Goal: Task Accomplishment & Management: Manage account settings

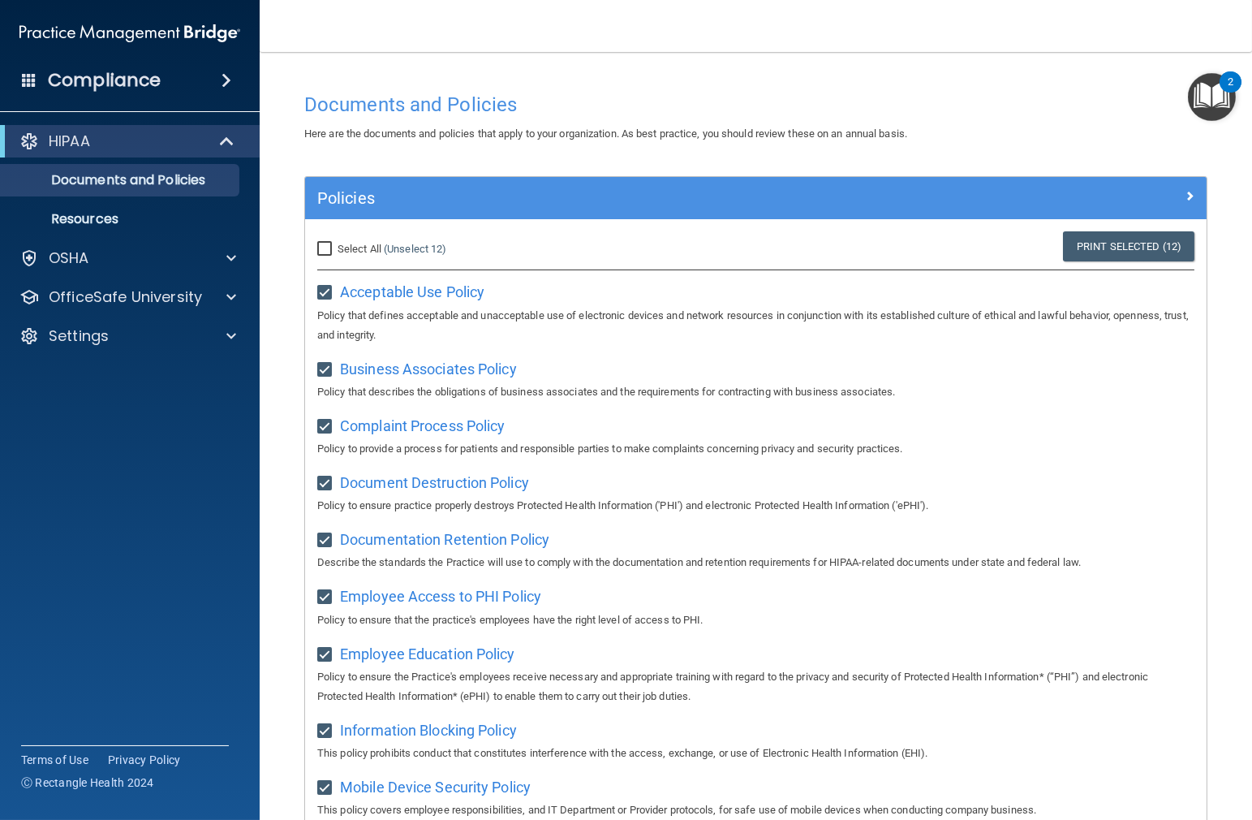
scroll to position [765, 0]
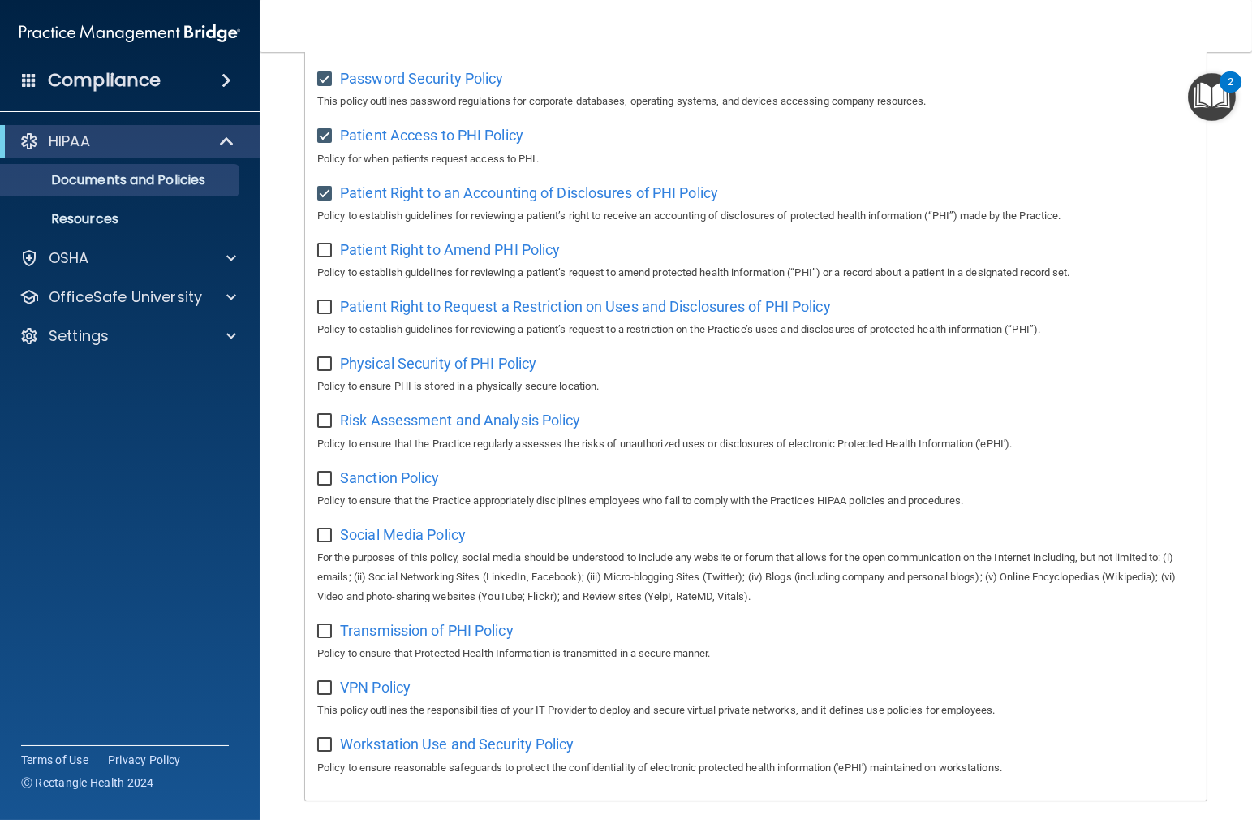
click at [327, 257] on input "checkbox" at bounding box center [326, 250] width 19 height 13
checkbox input "true"
click at [394, 314] on span "Patient Right to Request a Restriction on Uses and Disclosures of PHI Policy" at bounding box center [585, 306] width 491 height 17
click at [329, 314] on input "checkbox" at bounding box center [326, 307] width 19 height 13
checkbox input "true"
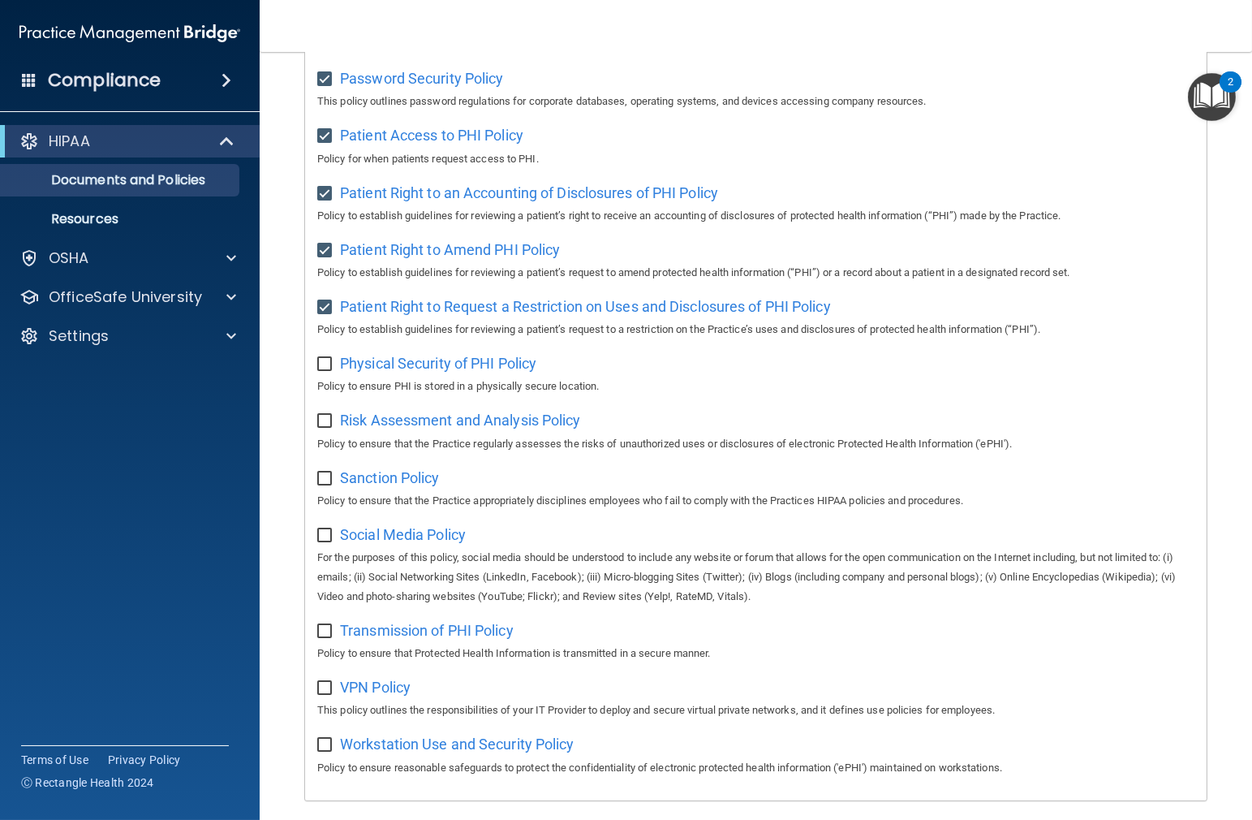
click at [324, 371] on input "checkbox" at bounding box center [326, 364] width 19 height 13
checkbox input "true"
click at [420, 372] on span "Physical Security of PHI Policy" at bounding box center [438, 363] width 196 height 17
drag, startPoint x: 327, startPoint y: 431, endPoint x: 346, endPoint y: 444, distance: 22.7
click at [327, 428] on input "checkbox" at bounding box center [326, 421] width 19 height 13
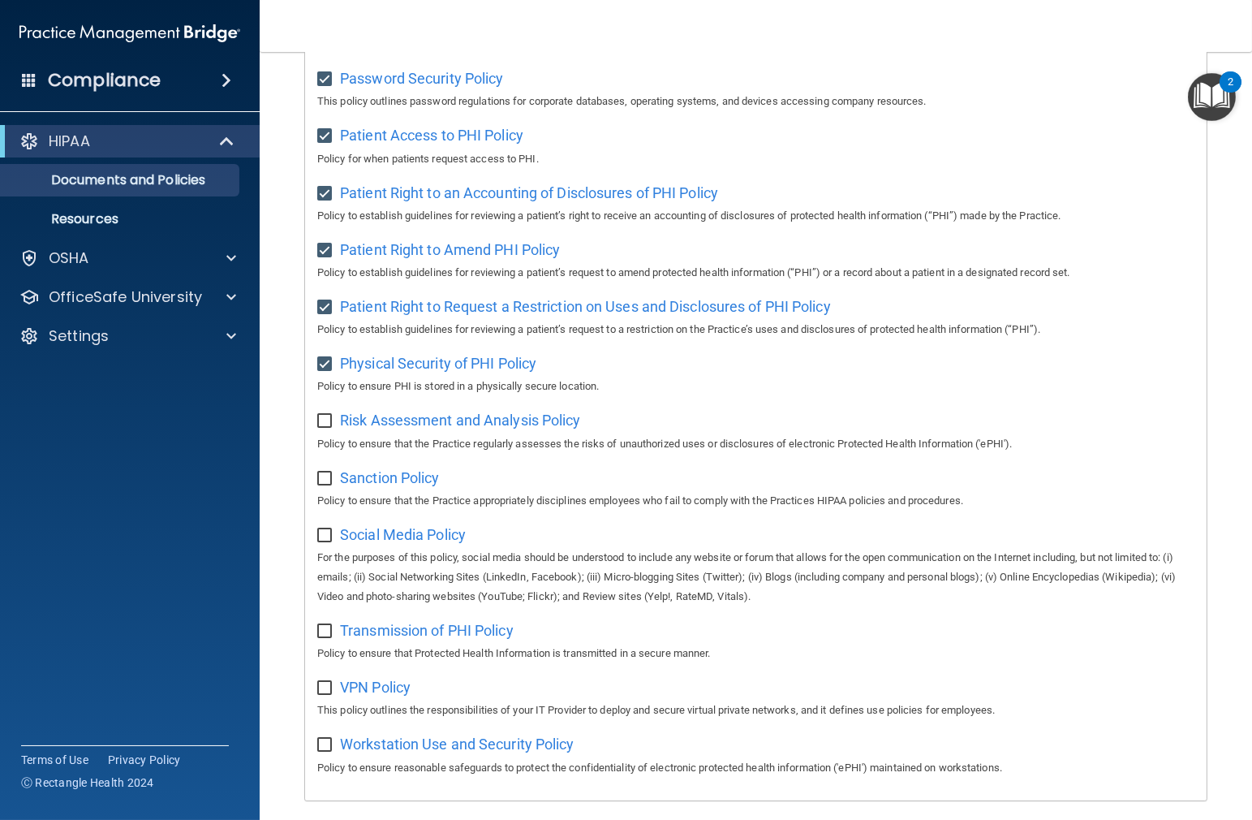
checkbox input "true"
click at [415, 428] on span "Risk Assessment and Analysis Policy" at bounding box center [460, 419] width 241 height 17
click at [324, 485] on input "checkbox" at bounding box center [326, 478] width 19 height 13
checkbox input "true"
click at [398, 486] on span "Sanction Policy" at bounding box center [390, 477] width 100 height 17
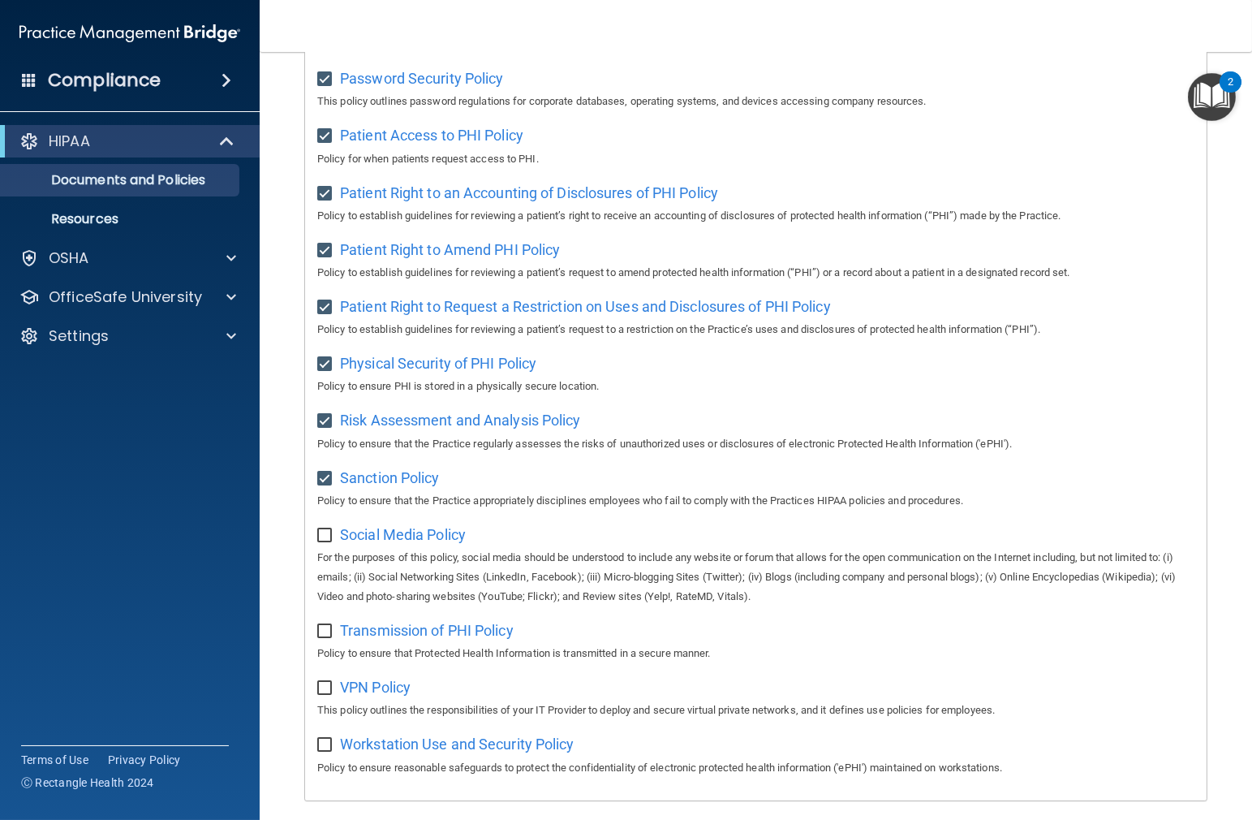
drag, startPoint x: 320, startPoint y: 549, endPoint x: 331, endPoint y: 554, distance: 12.4
click at [320, 542] on input "checkbox" at bounding box center [326, 535] width 19 height 13
checkbox input "true"
click at [383, 543] on span "Social Media Policy" at bounding box center [403, 534] width 126 height 17
click at [352, 639] on span "Transmission of PHI Policy" at bounding box center [427, 630] width 174 height 17
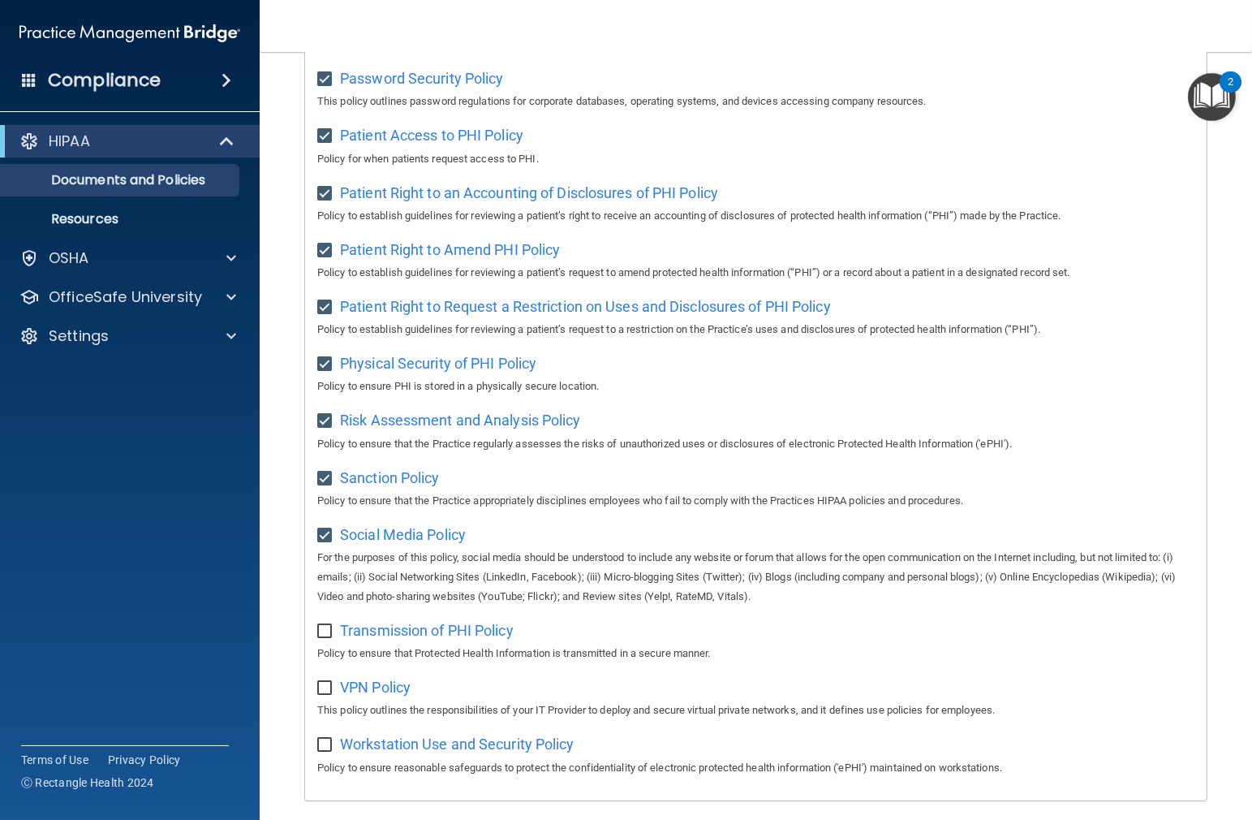
click at [331, 638] on input "checkbox" at bounding box center [326, 631] width 19 height 13
checkbox input "true"
click at [394, 695] on span "VPN Policy" at bounding box center [375, 686] width 71 height 17
click at [332, 695] on input "checkbox" at bounding box center [326, 688] width 19 height 13
checkbox input "true"
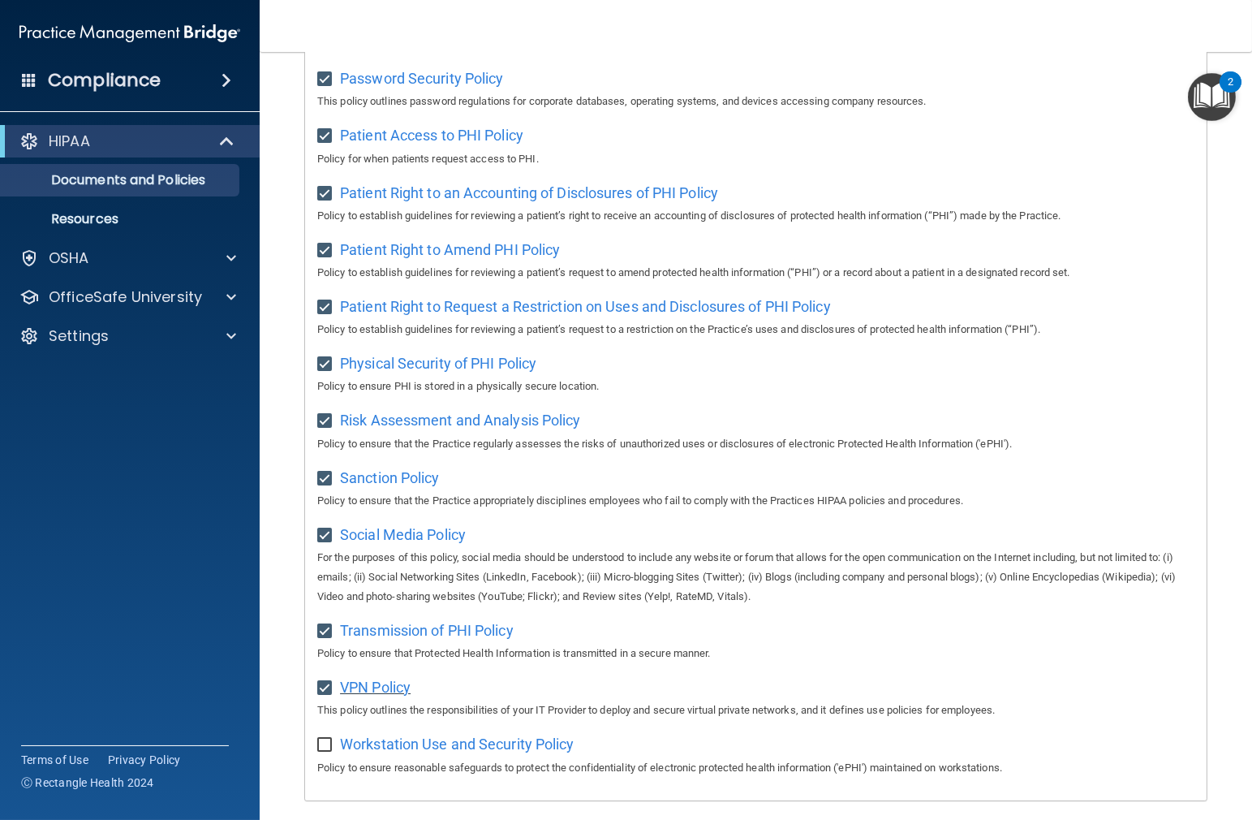
click at [373, 695] on span "VPN Policy" at bounding box center [375, 686] width 71 height 17
click at [326, 749] on label at bounding box center [327, 739] width 20 height 19
click at [326, 749] on input "checkbox" at bounding box center [326, 744] width 19 height 13
checkbox input "true"
click at [421, 752] on span "Workstation Use and Security Policy" at bounding box center [457, 743] width 235 height 17
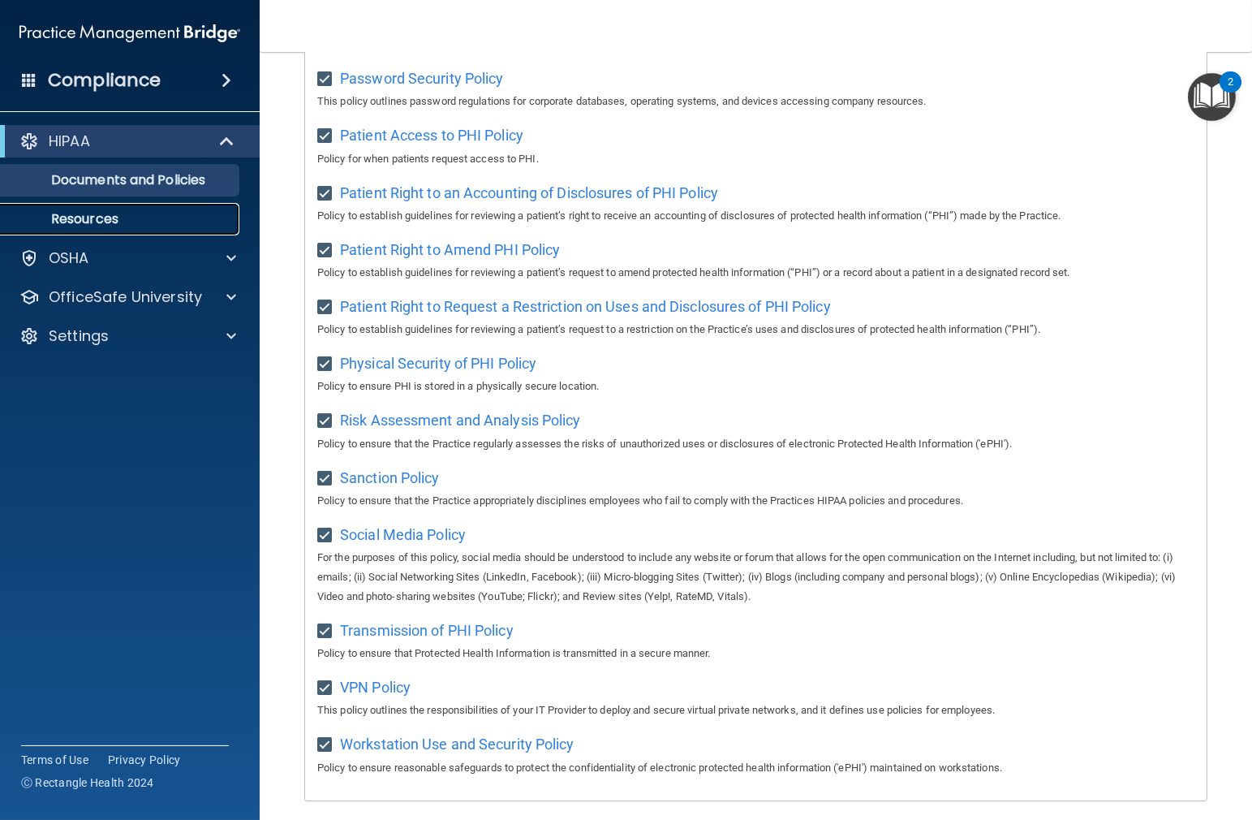
click at [101, 223] on p "Resources" at bounding box center [122, 219] width 222 height 16
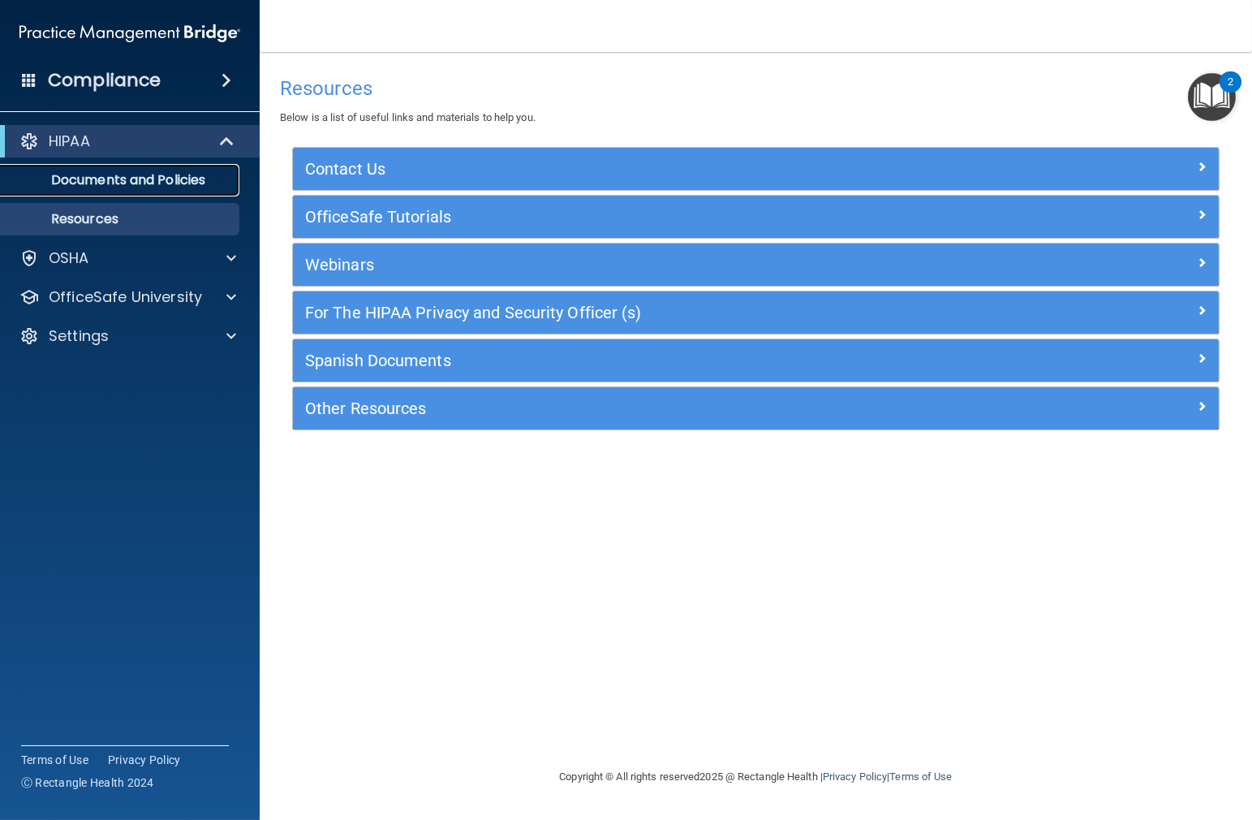
click at [188, 177] on p "Documents and Policies" at bounding box center [122, 180] width 222 height 16
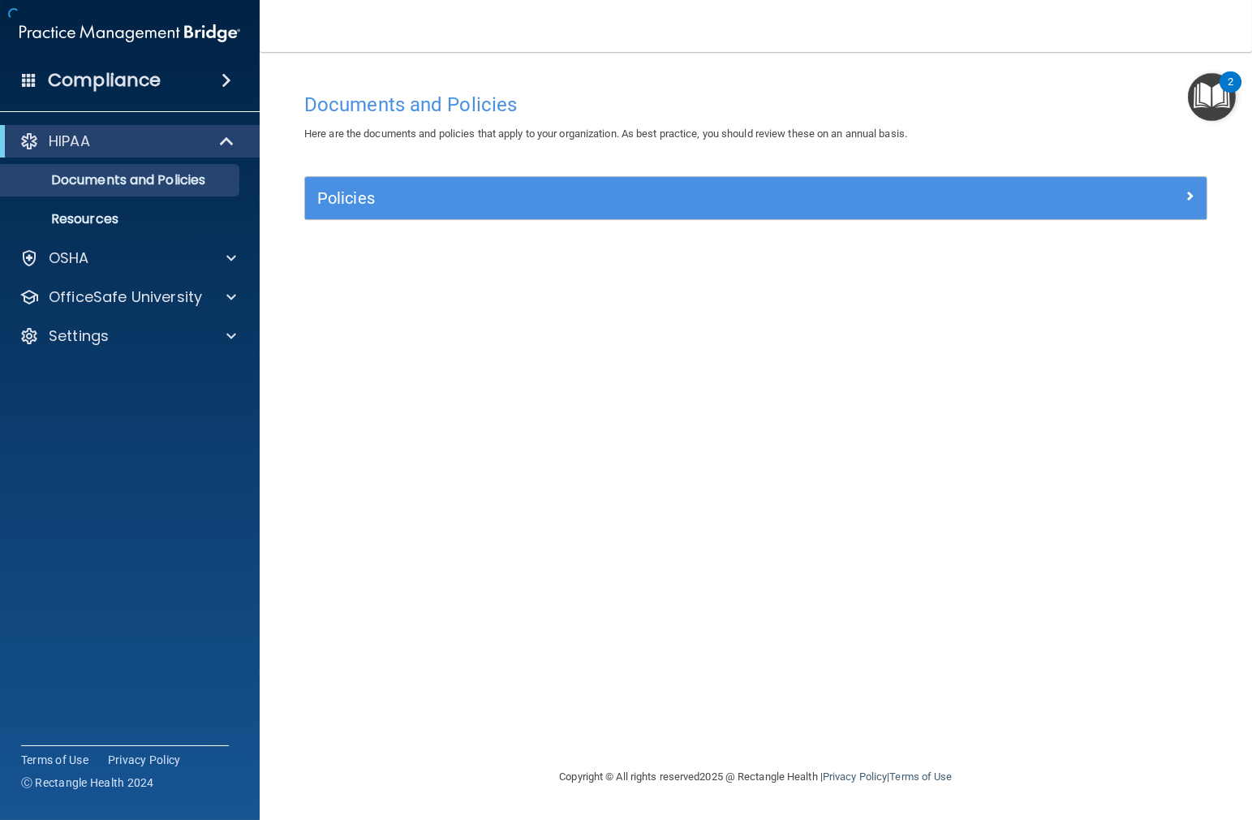
click at [229, 84] on span at bounding box center [227, 80] width 10 height 19
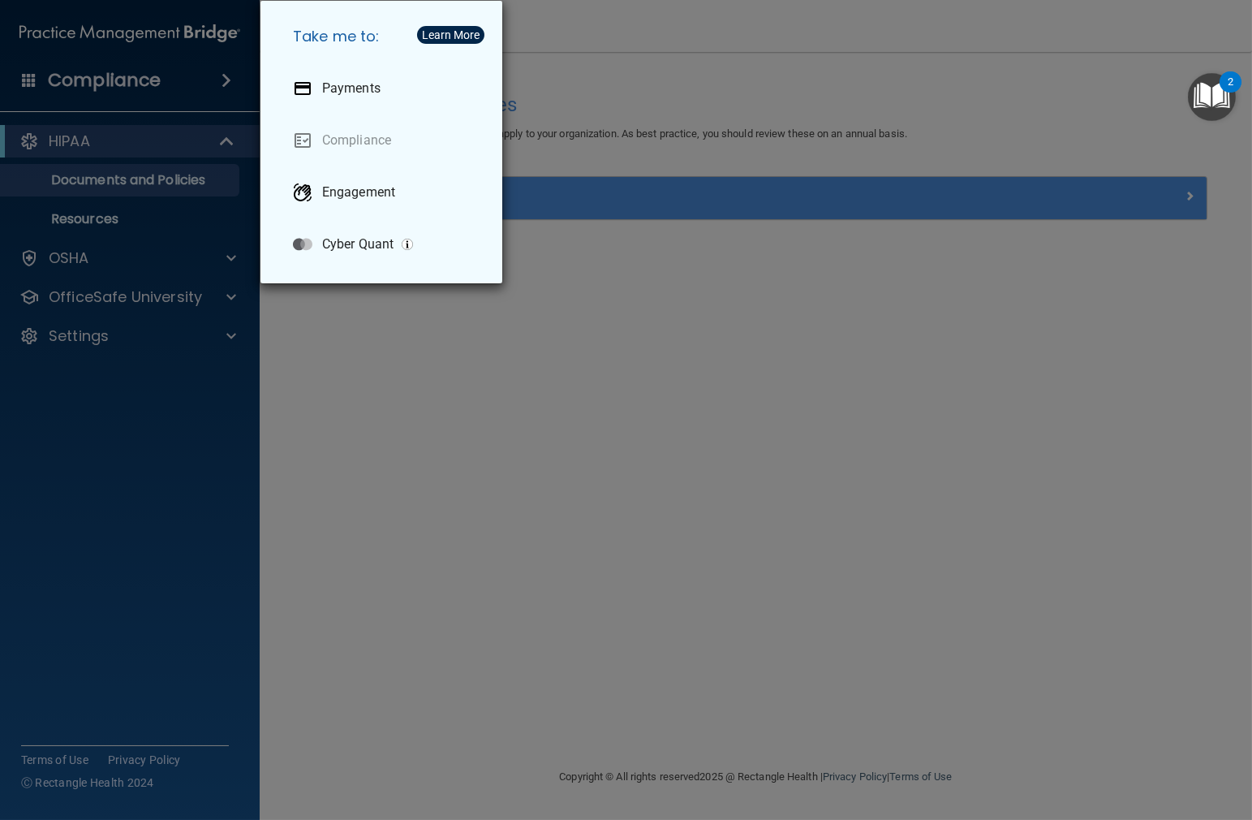
click at [226, 84] on div "Take me to: Payments Compliance Engagement Cyber Quant" at bounding box center [626, 410] width 1252 height 820
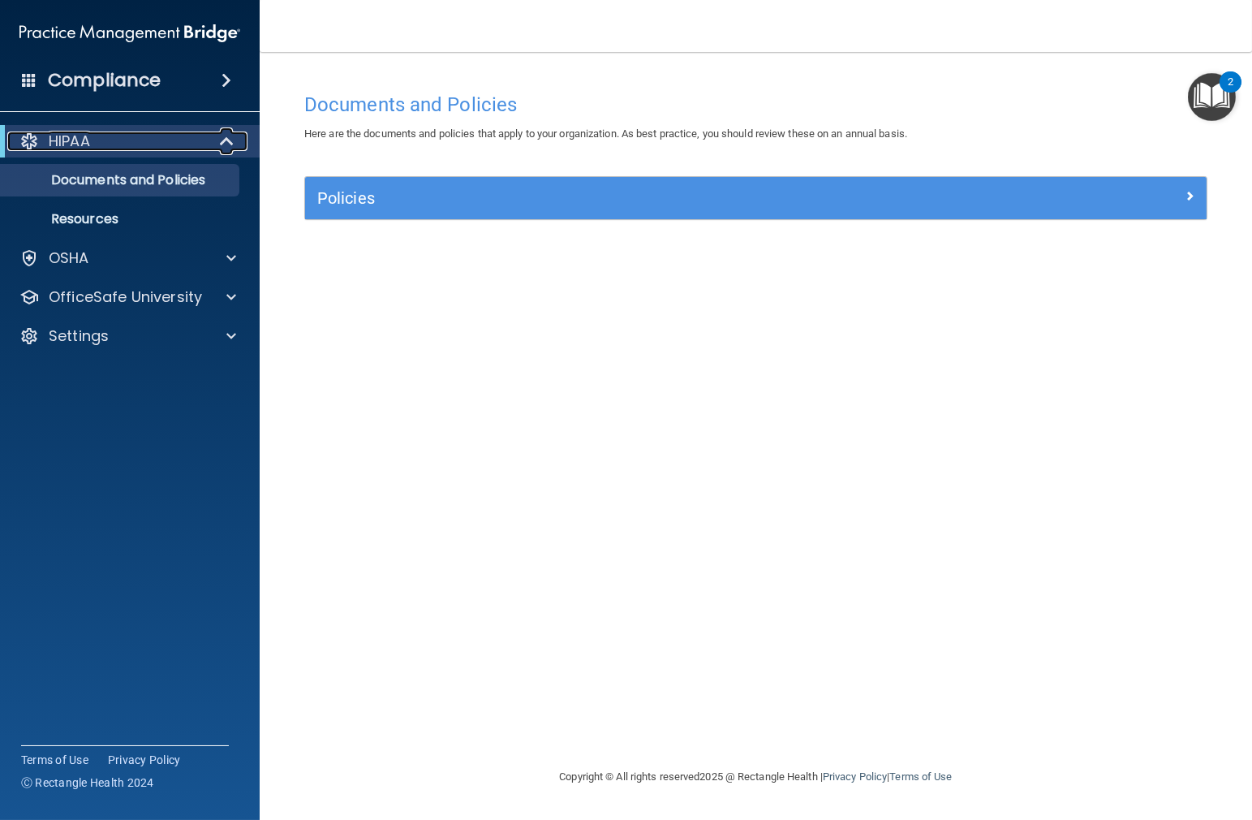
click at [229, 143] on span at bounding box center [229, 140] width 14 height 19
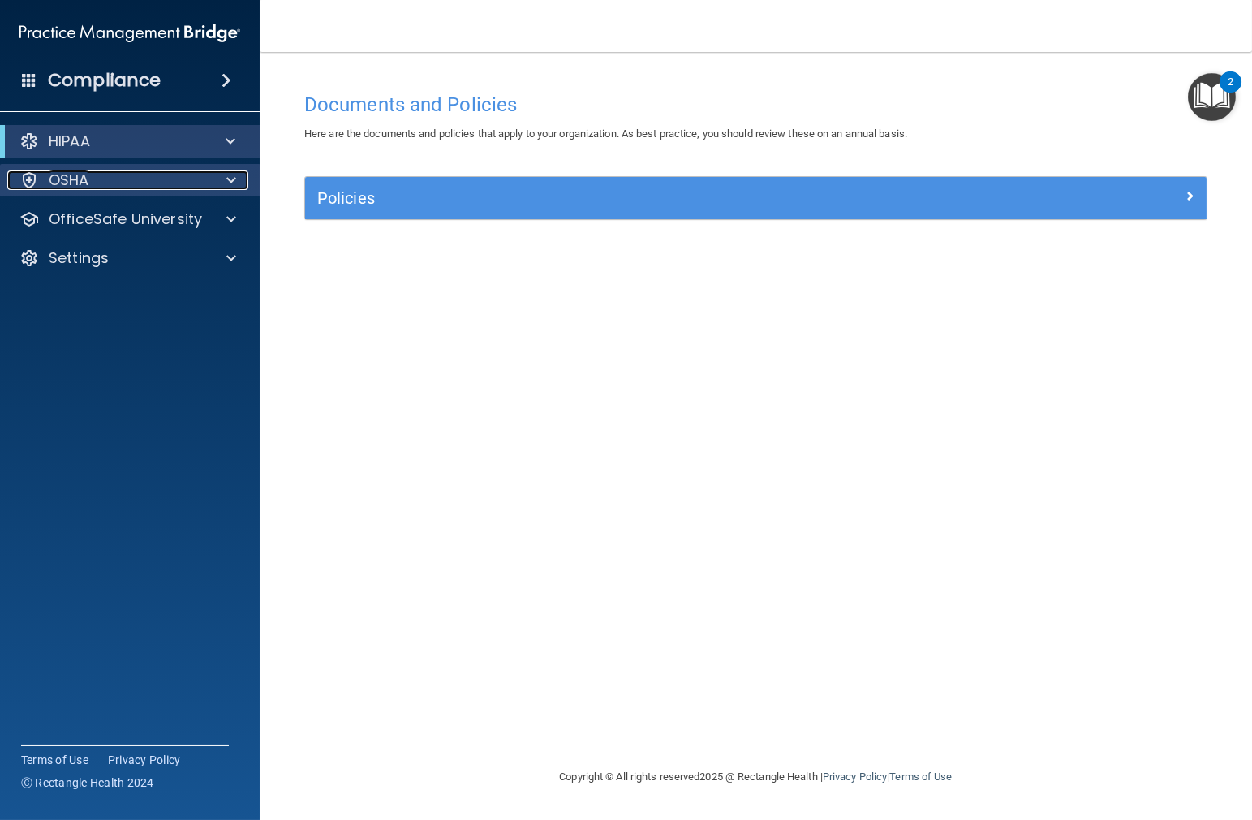
click at [236, 183] on div at bounding box center [229, 179] width 41 height 19
click at [229, 153] on div "HIPAA" at bounding box center [130, 141] width 260 height 32
click at [229, 146] on span at bounding box center [231, 140] width 10 height 19
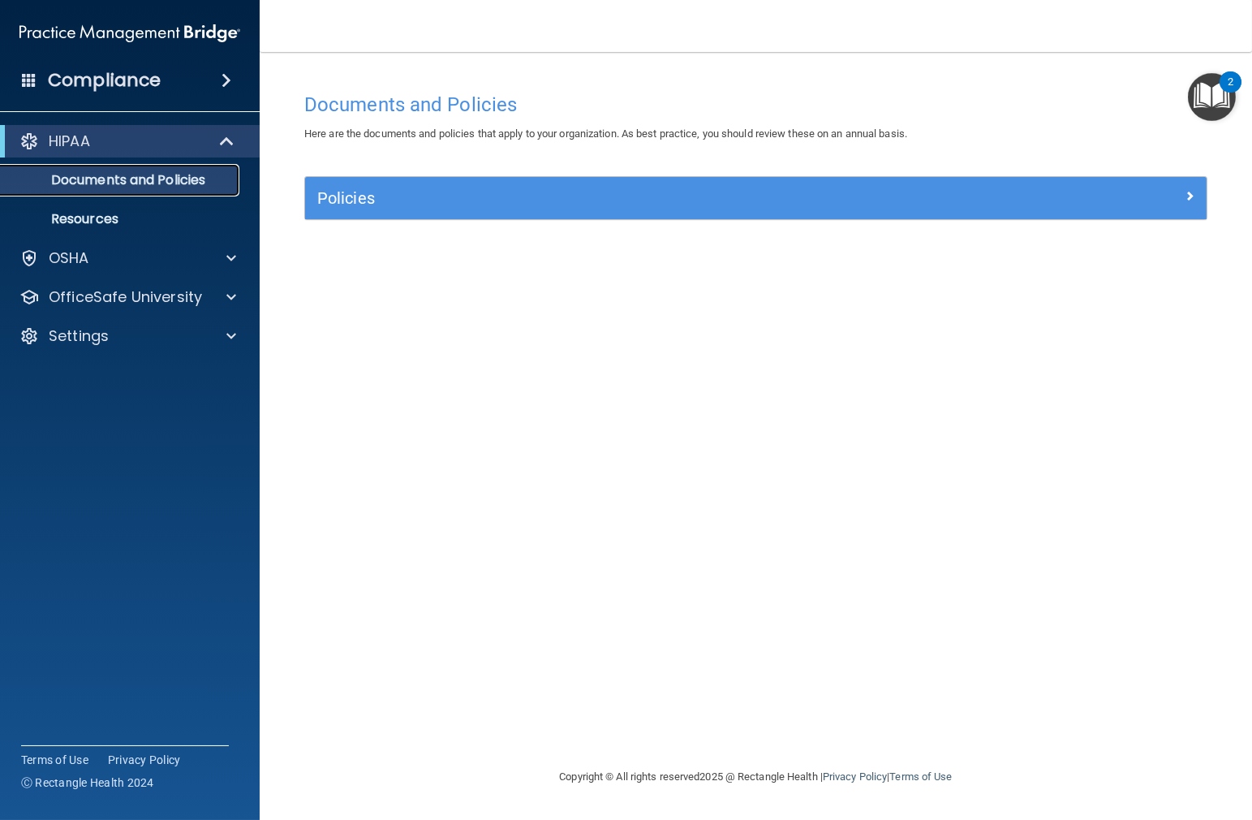
click at [200, 187] on p "Documents and Policies" at bounding box center [122, 180] width 222 height 16
click at [112, 217] on p "Resources" at bounding box center [122, 219] width 222 height 16
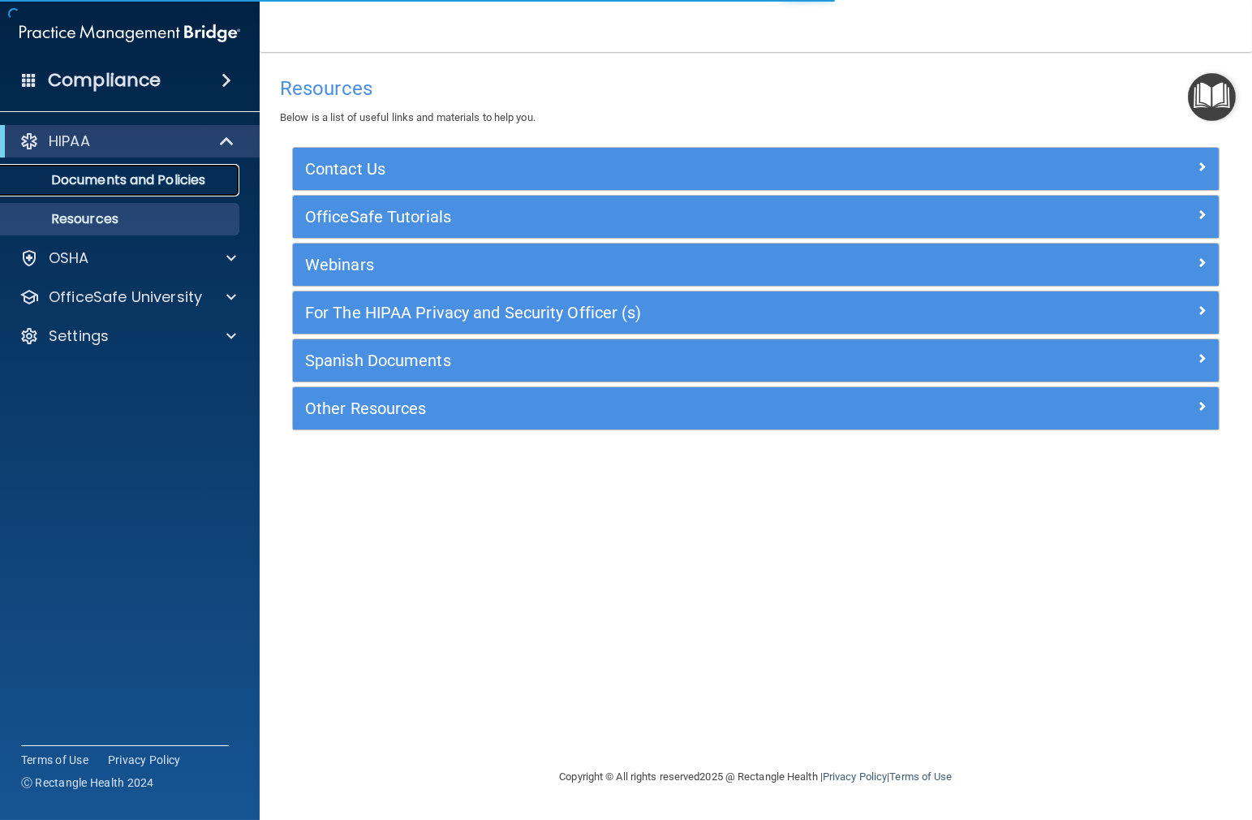
click at [114, 188] on p "Documents and Policies" at bounding box center [122, 180] width 222 height 16
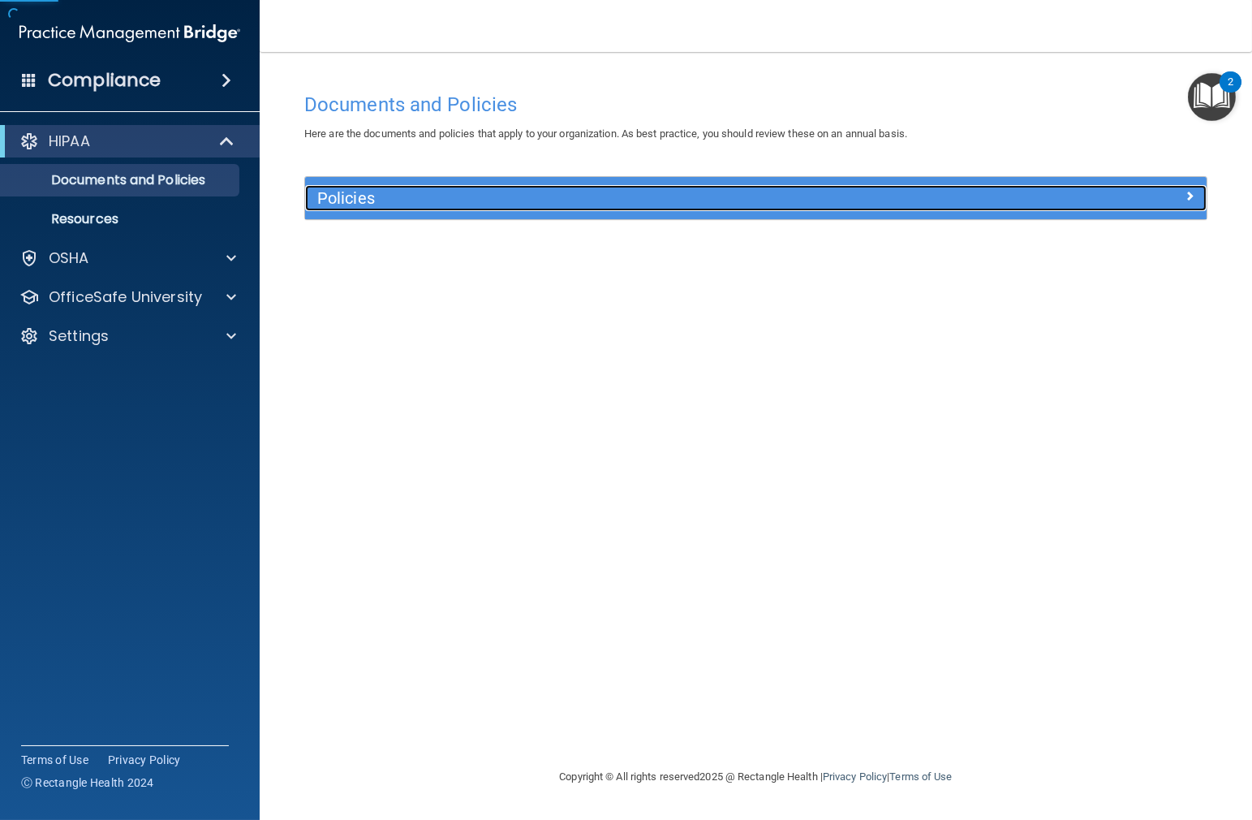
click at [338, 200] on h5 "Policies" at bounding box center [643, 198] width 652 height 18
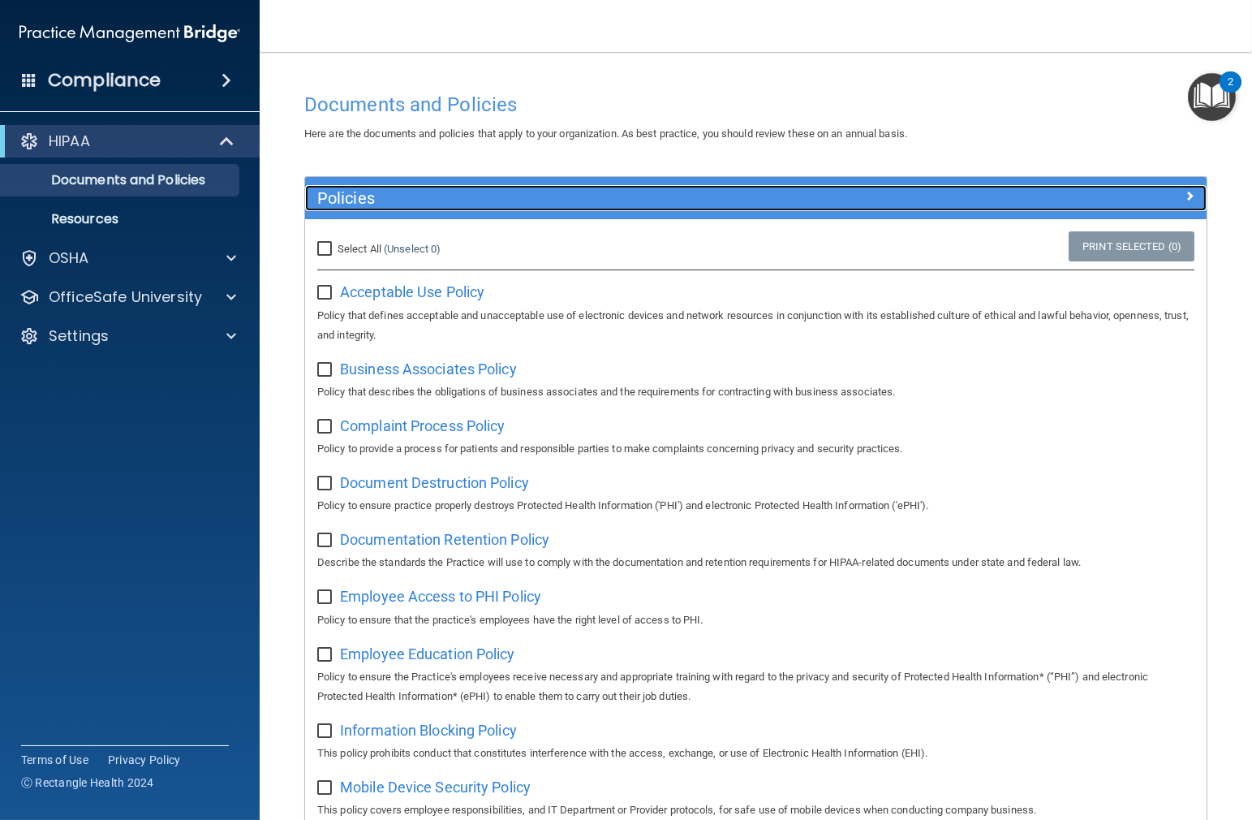
click at [513, 203] on h5 "Policies" at bounding box center [643, 198] width 652 height 18
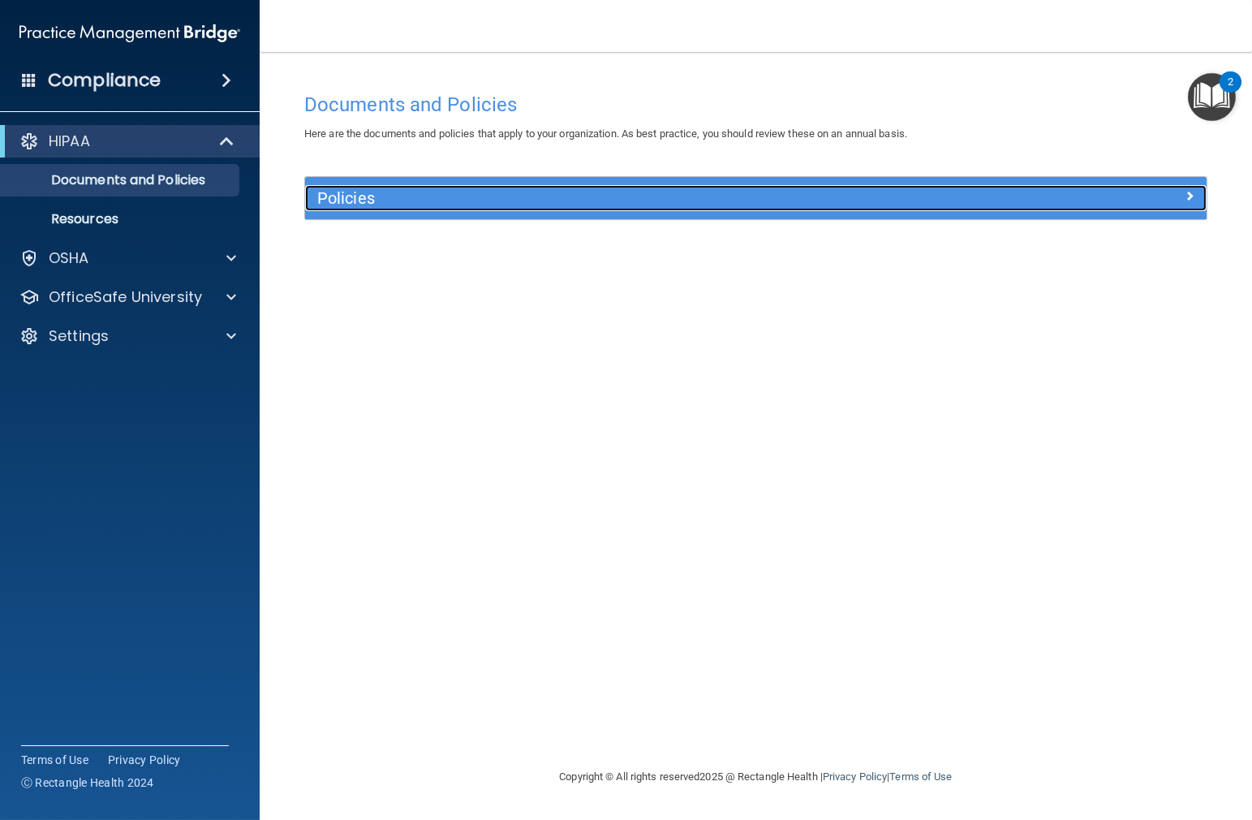
click at [1017, 196] on div at bounding box center [1094, 194] width 226 height 19
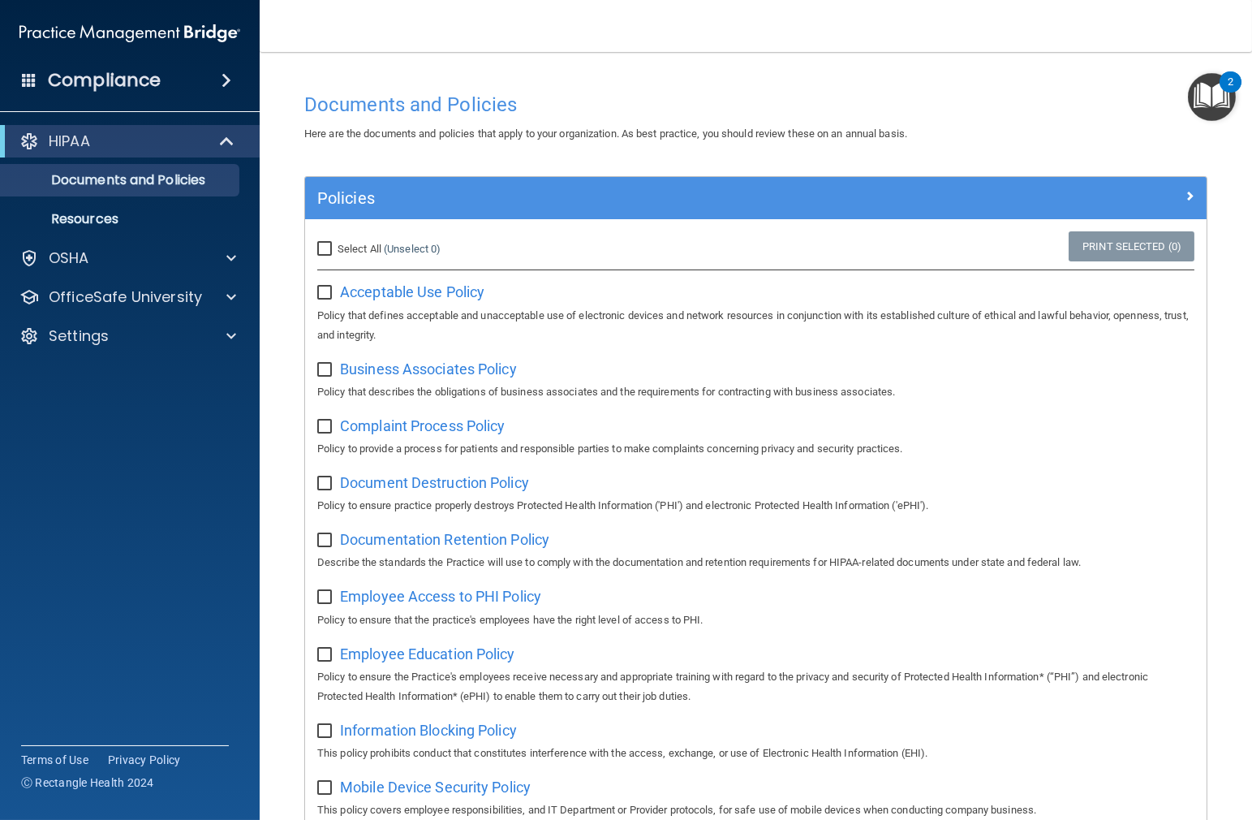
click at [332, 244] on input "Select All (Unselect 0) Unselect All" at bounding box center [326, 249] width 19 height 13
checkbox input "true"
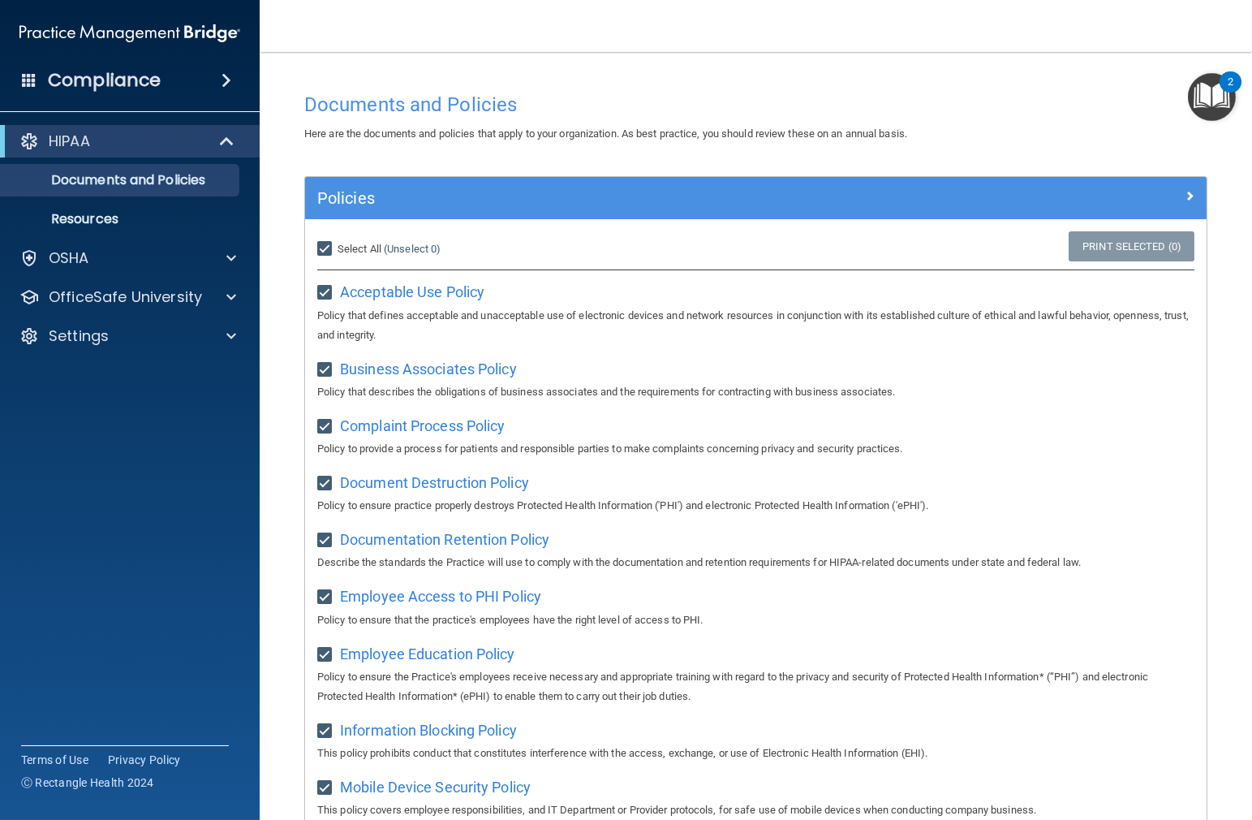
checkbox input "true"
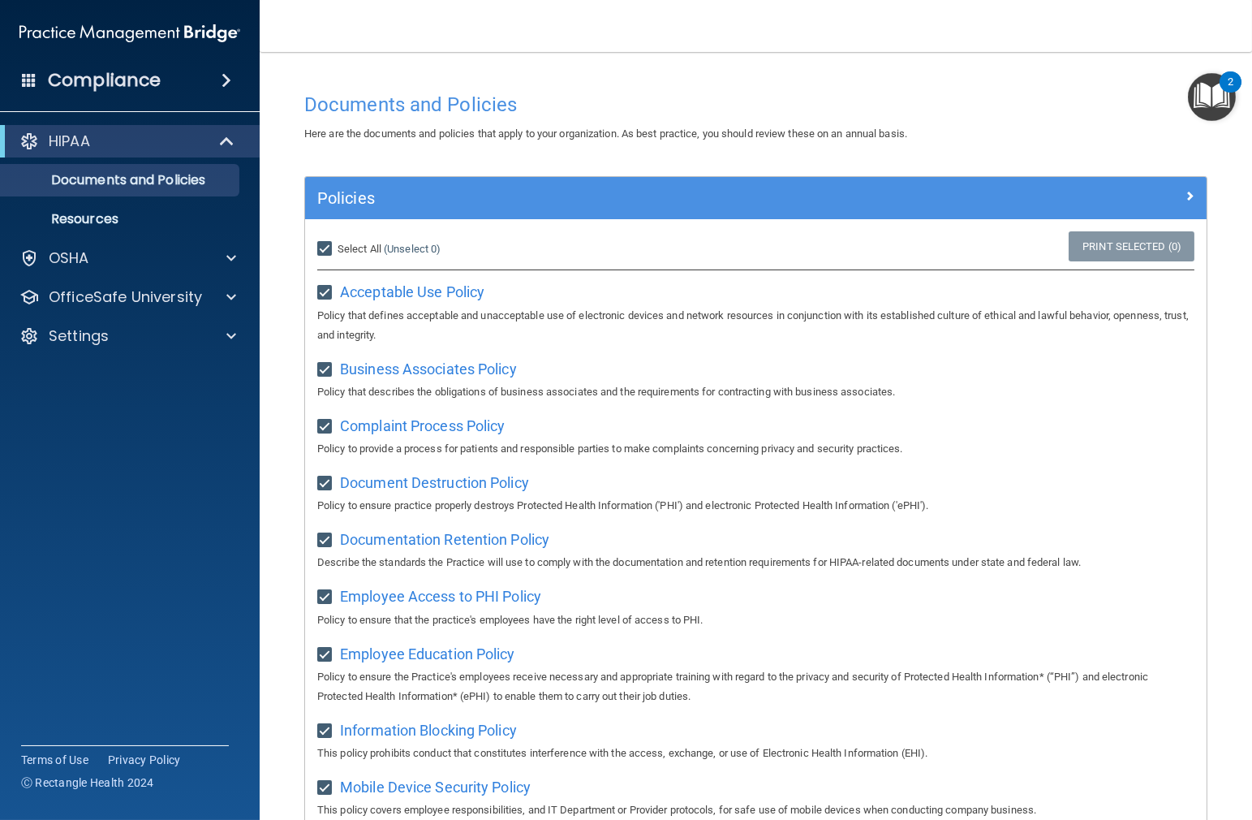
checkbox input "true"
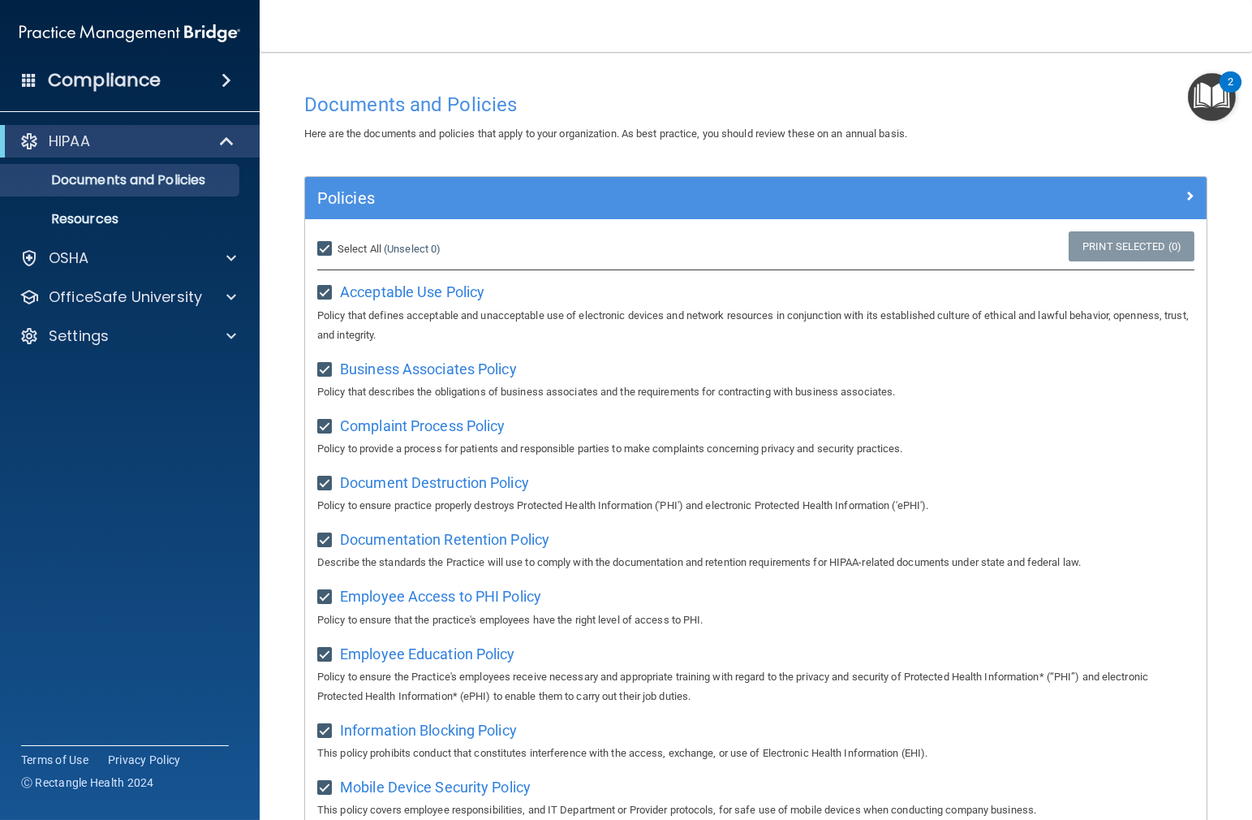
checkbox input "true"
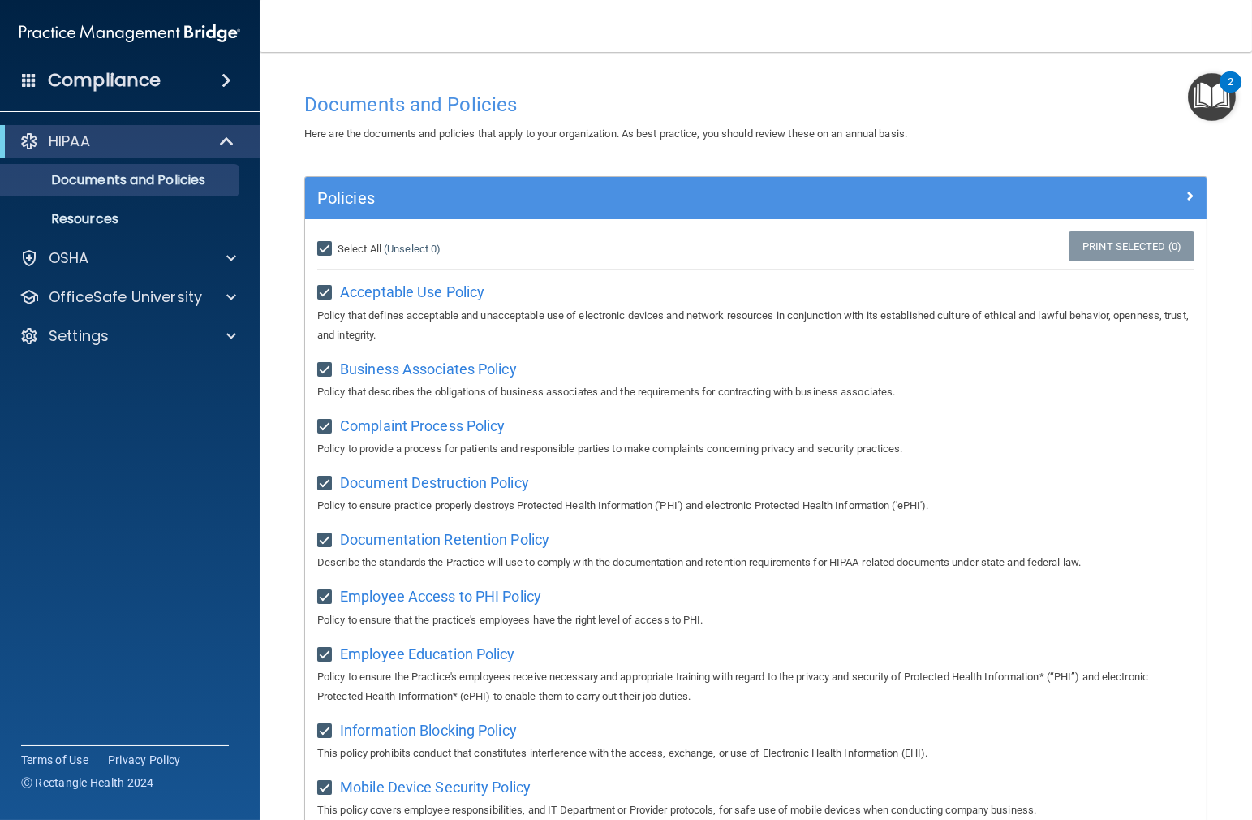
checkbox input "true"
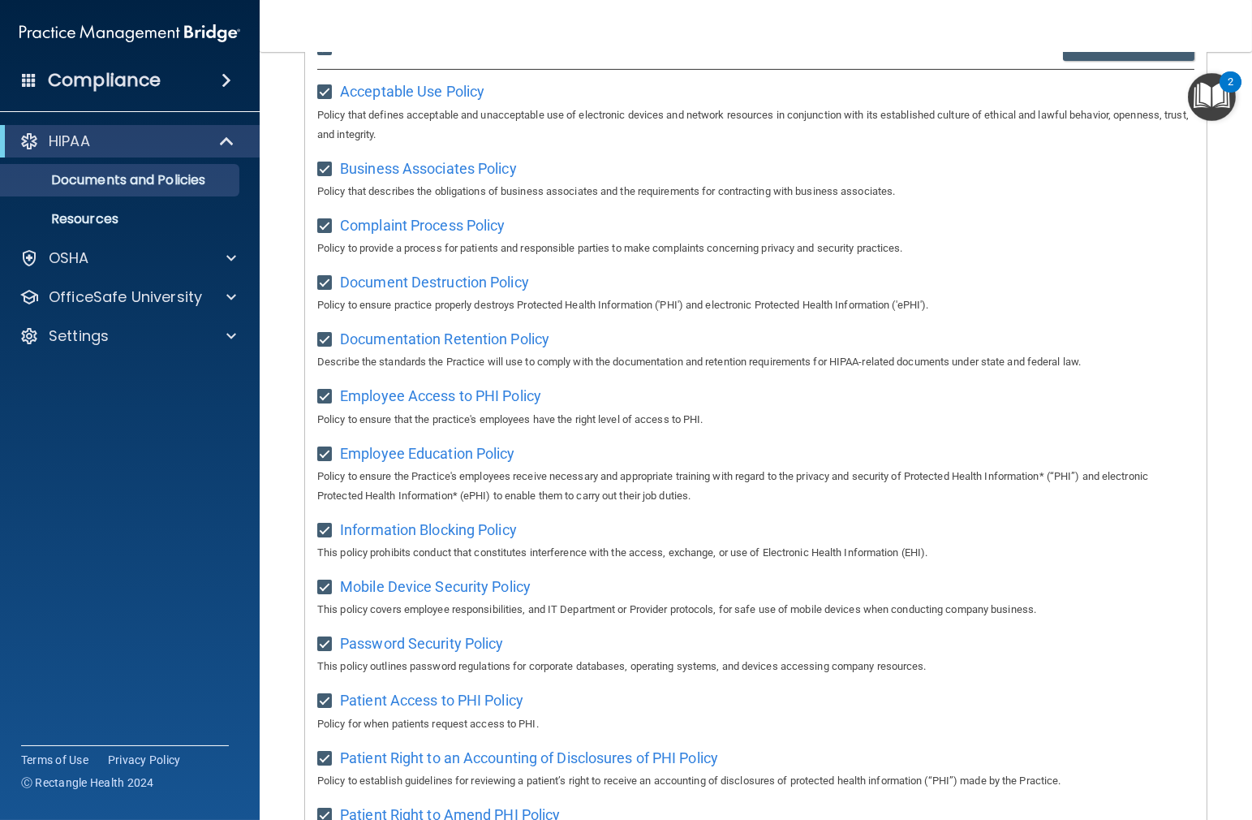
scroll to position [162, 0]
